Goal: Task Accomplishment & Management: Manage account settings

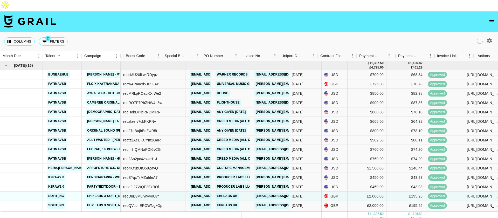
scroll to position [12, 380]
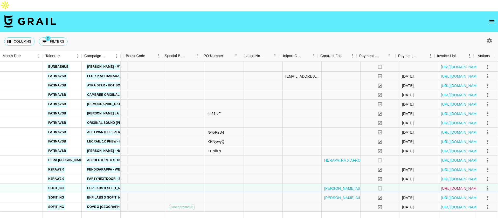
click at [449, 186] on link "[URL][DOMAIN_NAME]" at bounding box center [460, 188] width 39 height 5
click at [450, 186] on link "[URL][DOMAIN_NAME]" at bounding box center [460, 188] width 39 height 5
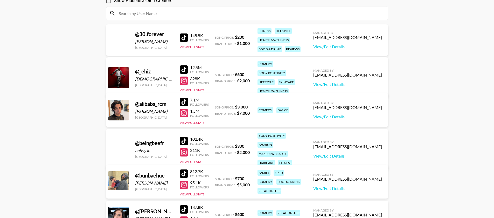
scroll to position [106, 0]
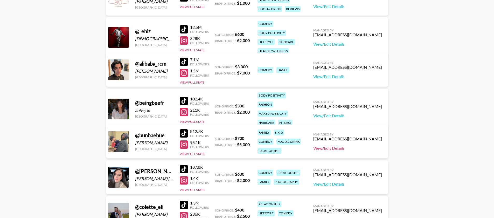
click at [352, 146] on link "View/Edit Details" at bounding box center [347, 148] width 69 height 5
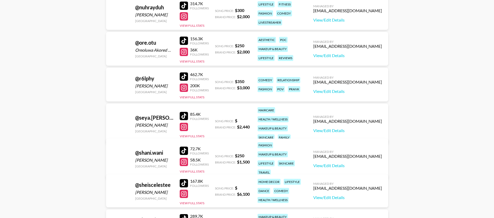
scroll to position [1169, 0]
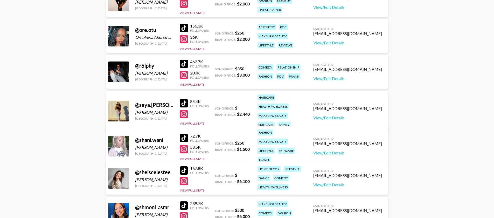
click at [354, 141] on div "Managed By ria@grail-talent.com View/Edit Details" at bounding box center [347, 146] width 77 height 27
click at [354, 150] on link "View/Edit Details" at bounding box center [347, 152] width 69 height 5
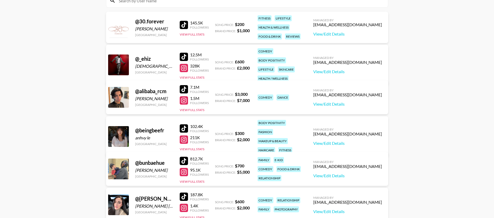
scroll to position [0, 0]
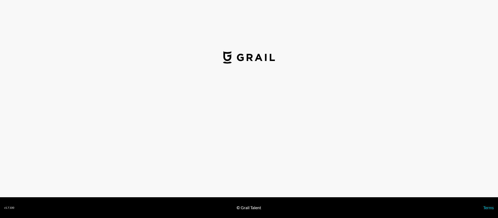
select select "USD"
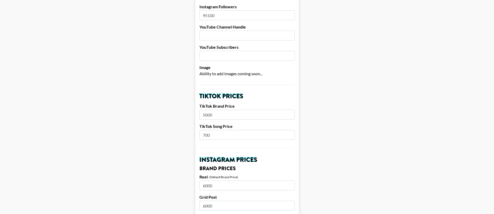
scroll to position [112, 0]
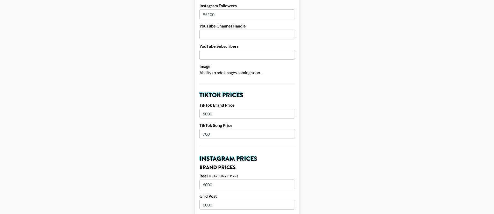
drag, startPoint x: 219, startPoint y: 123, endPoint x: 187, endPoint y: 125, distance: 31.7
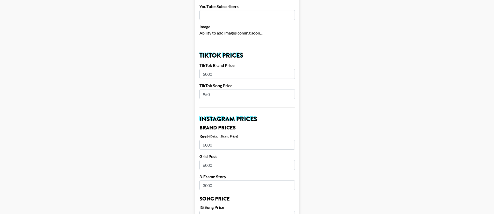
scroll to position [158, 0]
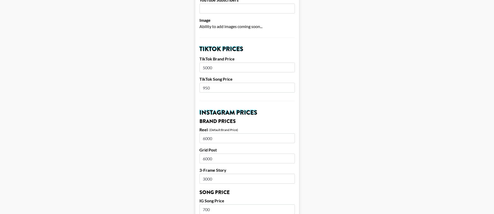
type input "950"
drag, startPoint x: 218, startPoint y: 196, endPoint x: 190, endPoint y: 194, distance: 27.6
click at [190, 194] on main "Airtable ID: reccYFBZttOAsRZ4m Manager(s) ria@grail-talent.com ​ TikTok User bu…" at bounding box center [247, 205] width 486 height 646
type input "950"
click at [240, 106] on form "Airtable ID: reccYFBZttOAsRZ4m Manager(s) ria@grail-talent.com ​ TikTok User bu…" at bounding box center [247, 205] width 104 height 646
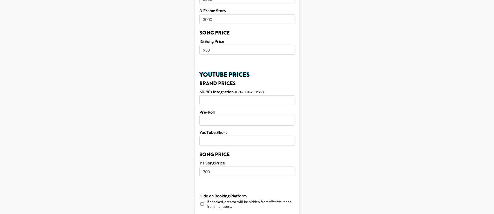
scroll to position [320, 0]
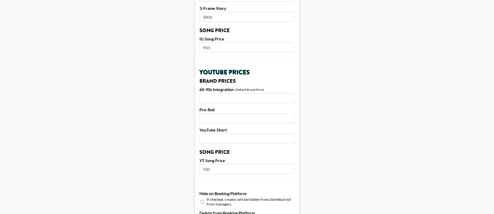
drag, startPoint x: 223, startPoint y: 159, endPoint x: 201, endPoint y: 158, distance: 22.8
click at [201, 158] on form "Airtable ID: reccYFBZttOAsRZ4m Manager(s) ria@grail-talent.com ​ TikTok User bu…" at bounding box center [247, 43] width 104 height 646
type input "950"
click at [215, 158] on label "YT Song Price" at bounding box center [247, 160] width 95 height 5
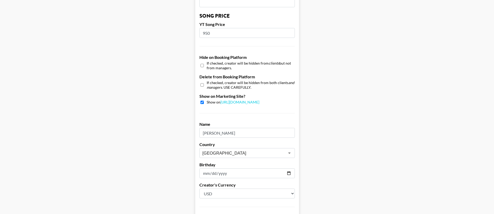
scroll to position [463, 0]
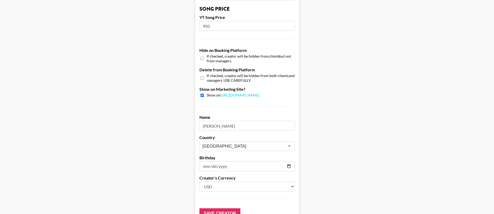
click at [204, 94] on input "checkbox" at bounding box center [202, 95] width 3 height 3
checkbox input "false"
click at [217, 208] on input "Save Creator" at bounding box center [220, 213] width 41 height 10
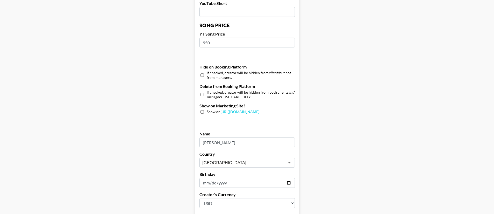
scroll to position [480, 0]
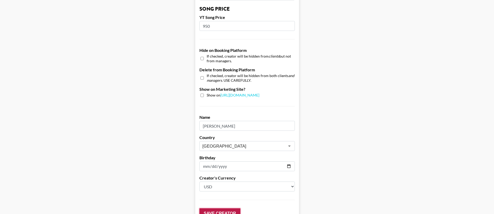
click at [216, 208] on input "Save Creator" at bounding box center [220, 213] width 41 height 10
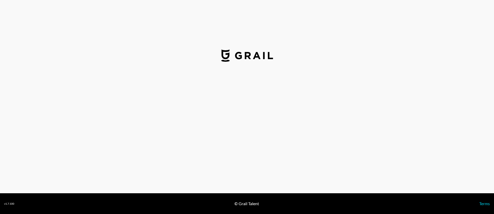
select select "USD"
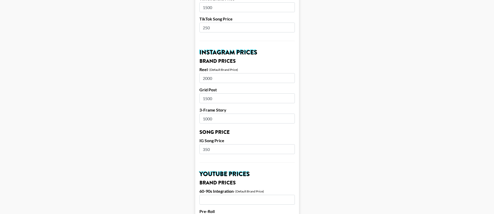
scroll to position [105, 0]
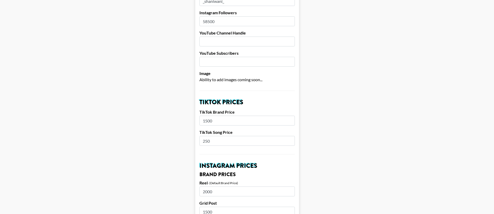
drag, startPoint x: 216, startPoint y: 131, endPoint x: 181, endPoint y: 130, distance: 35.3
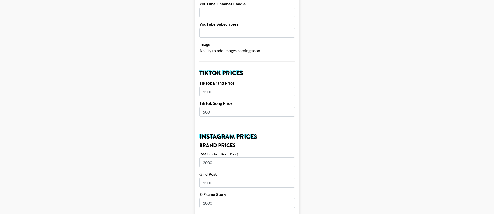
scroll to position [170, 0]
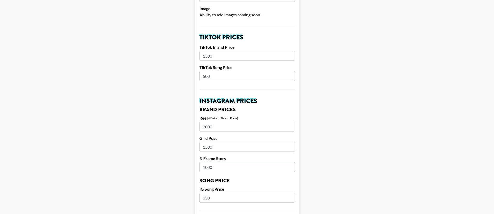
type input "500"
drag, startPoint x: 216, startPoint y: 183, endPoint x: 195, endPoint y: 184, distance: 20.5
click at [195, 184] on main "Airtable ID: recoqrl8EMDHHUag9 Manager(s) ria@grail-talent.com ​ TikTok User sh…" at bounding box center [247, 194] width 486 height 646
click at [173, 186] on main "Airtable ID: recoqrl8EMDHHUag9 Manager(s) ria@grail-talent.com ​ TikTok User sh…" at bounding box center [247, 194] width 486 height 646
type input "500"
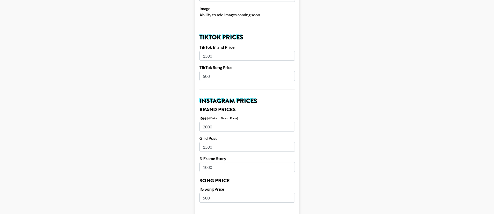
click at [244, 174] on form "Airtable ID: recoqrl8EMDHHUag9 Manager(s) ria@grail-talent.com ​ TikTok User sh…" at bounding box center [247, 194] width 104 height 646
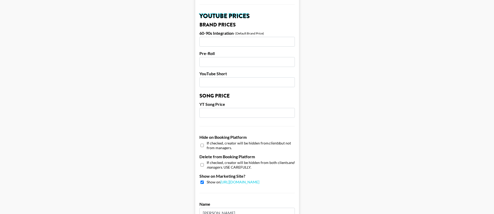
scroll to position [481, 0]
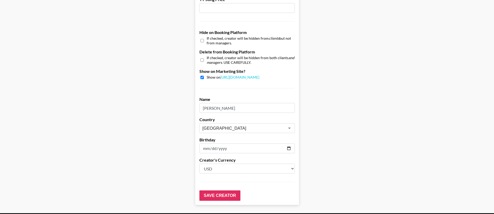
click at [206, 75] on div "Show on https://grail-talent.com/talent" at bounding box center [247, 77] width 95 height 5
click at [203, 76] on input "checkbox" at bounding box center [202, 77] width 3 height 3
checkbox input "false"
click at [217, 190] on input "Save Creator" at bounding box center [220, 195] width 41 height 10
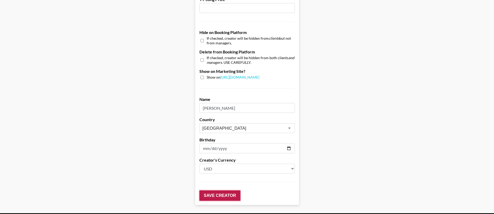
click at [217, 190] on input "Save Creator" at bounding box center [220, 195] width 41 height 10
